Goal: Task Accomplishment & Management: Use online tool/utility

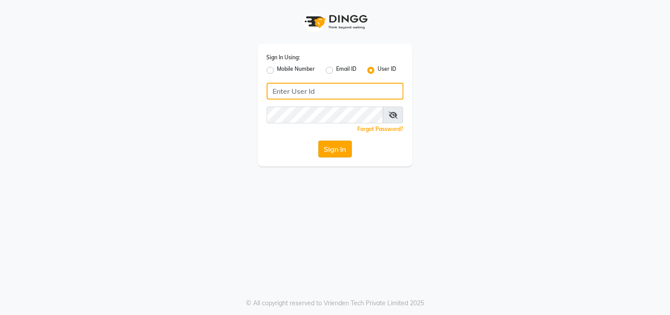
type input "sundarika"
click at [330, 148] on button "Sign In" at bounding box center [335, 148] width 34 height 17
click at [330, 148] on div "Sign In" at bounding box center [335, 148] width 137 height 17
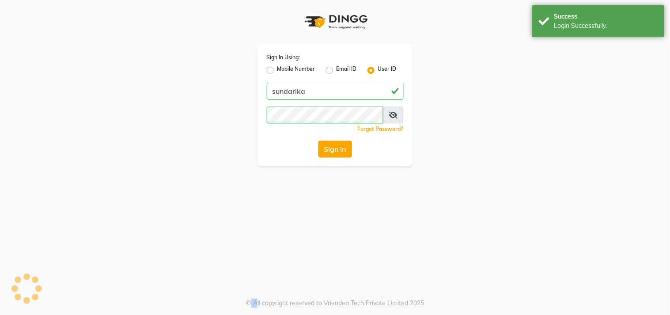
select select "5341"
select select "service"
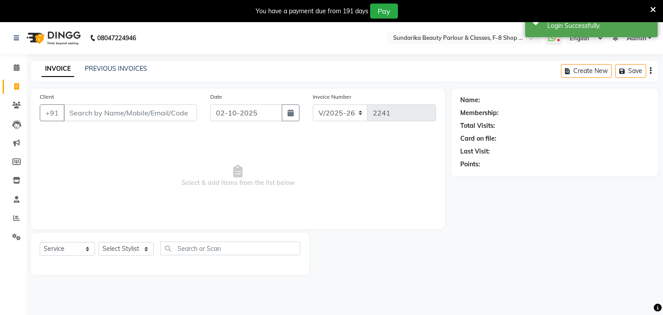
click at [91, 107] on input "Client" at bounding box center [130, 112] width 133 height 17
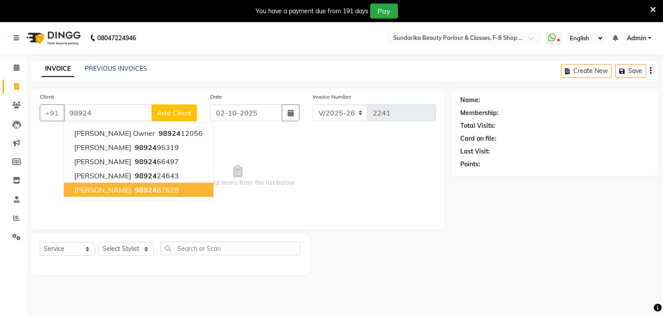
click at [143, 189] on ngb-highlight "98924 87628" at bounding box center [156, 189] width 46 height 9
type input "9892487628"
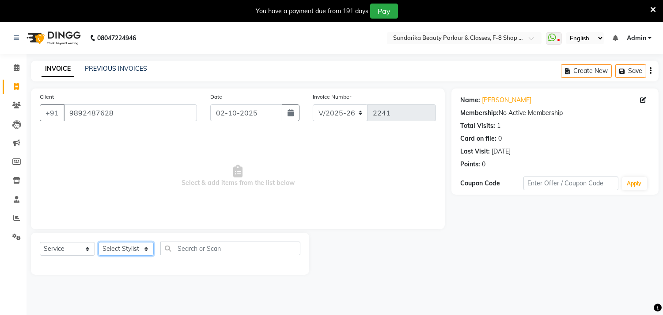
click at [121, 245] on select "Select Stylist Gita mala [PERSON_NAME] Mam" at bounding box center [126, 249] width 55 height 14
click at [118, 244] on select "Select Stylist Gita mala [PERSON_NAME] Mam" at bounding box center [126, 249] width 55 height 14
select select "35109"
click at [99, 242] on select "Select Stylist Gita mala [PERSON_NAME] Mam" at bounding box center [126, 249] width 55 height 14
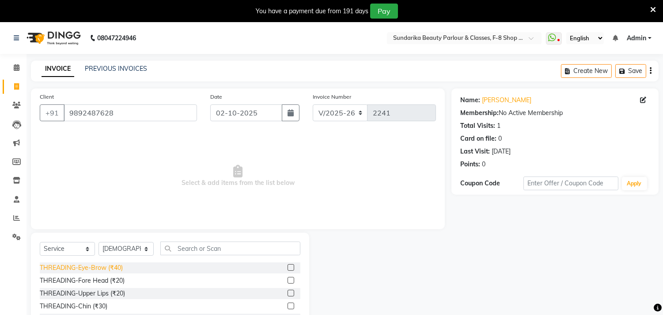
click at [97, 270] on div "THREADING-Eye-Brow (₹40)" at bounding box center [81, 267] width 83 height 9
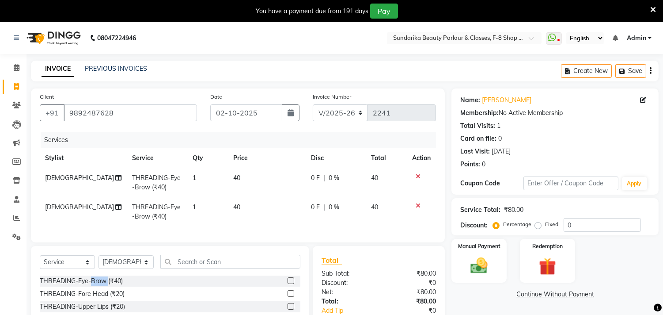
checkbox input "false"
click at [416, 205] on icon at bounding box center [418, 205] width 5 height 6
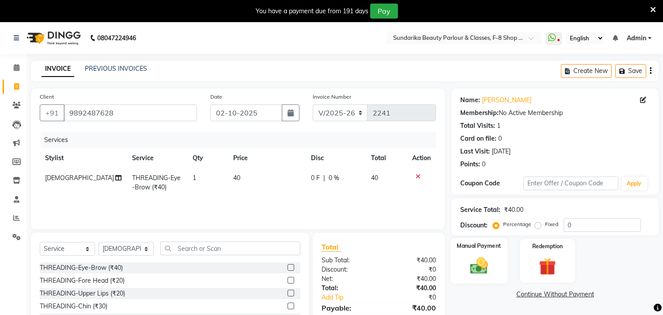
click at [477, 266] on img at bounding box center [479, 265] width 29 height 21
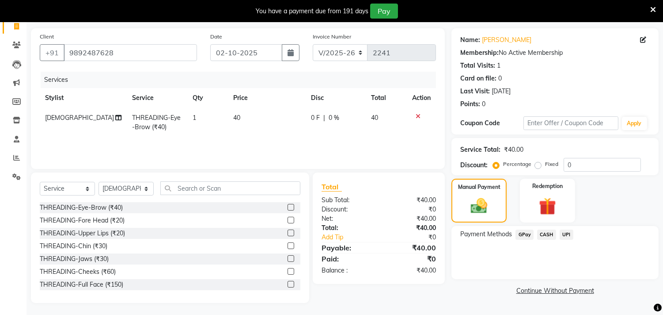
scroll to position [61, 0]
click at [547, 233] on span "CASH" at bounding box center [546, 233] width 19 height 10
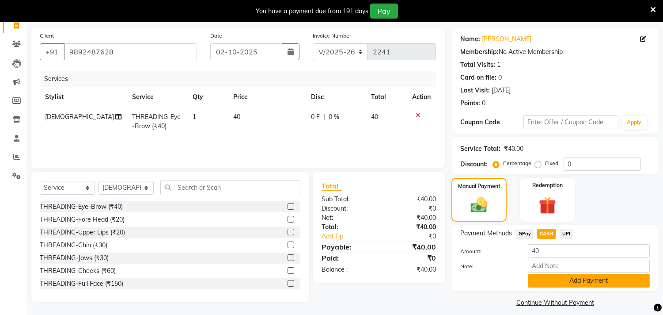
click at [539, 281] on button "Add Payment" at bounding box center [589, 280] width 122 height 14
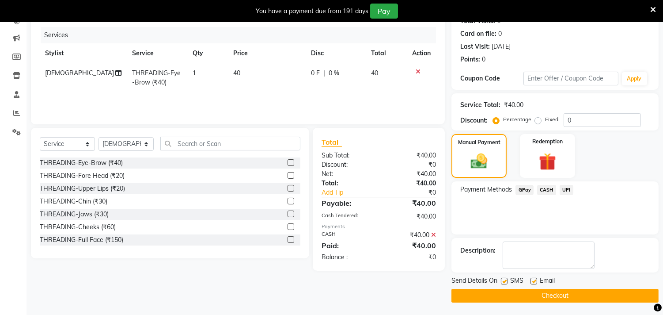
click at [529, 288] on button "Checkout" at bounding box center [554, 295] width 207 height 14
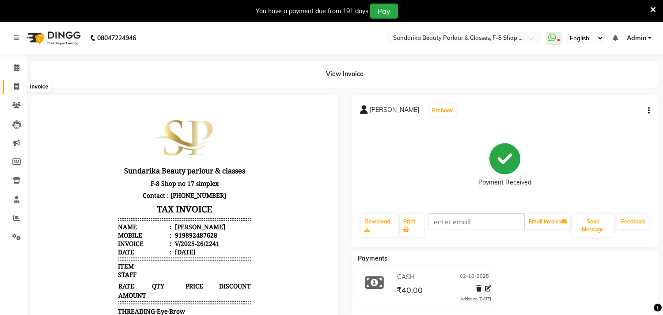
drag, startPoint x: 13, startPoint y: 82, endPoint x: 32, endPoint y: 93, distance: 21.8
click at [14, 82] on span at bounding box center [16, 87] width 15 height 10
select select "5341"
select select "service"
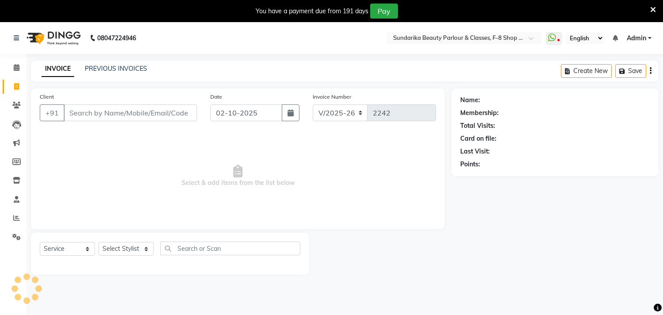
scroll to position [22, 0]
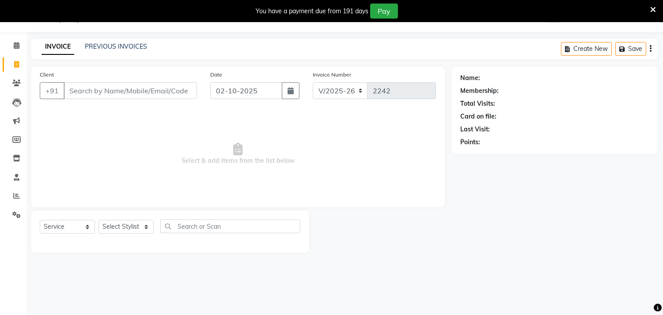
click at [151, 87] on input "Client" at bounding box center [130, 90] width 133 height 17
